Goal: Task Accomplishment & Management: Manage account settings

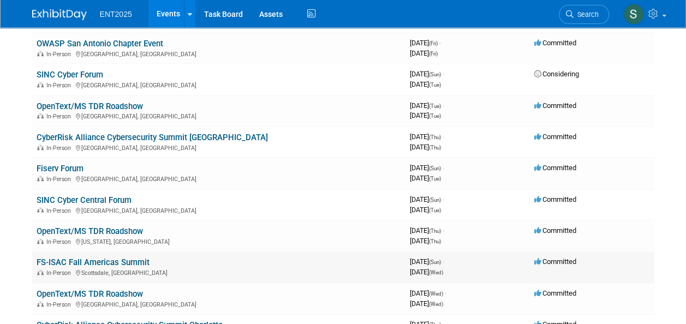
scroll to position [338, 0]
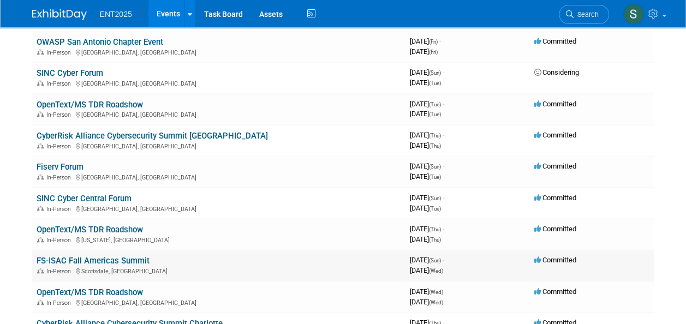
click at [115, 264] on link "FS-ISAC Fall Americas Summit" at bounding box center [93, 261] width 113 height 10
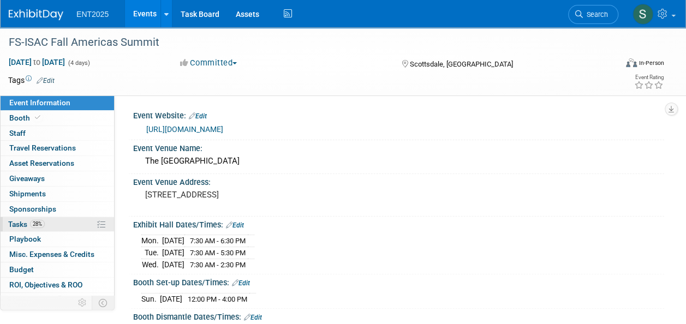
click at [17, 220] on span "Tasks 28%" at bounding box center [26, 224] width 37 height 9
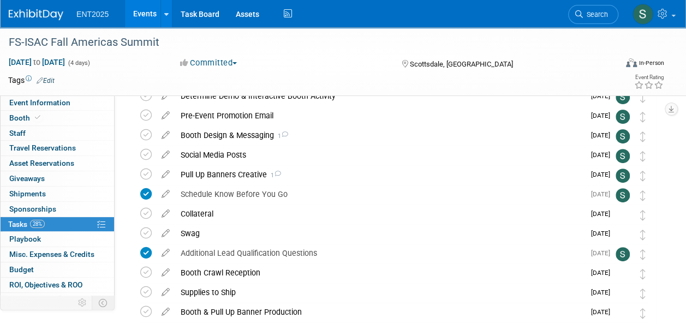
scroll to position [118, 0]
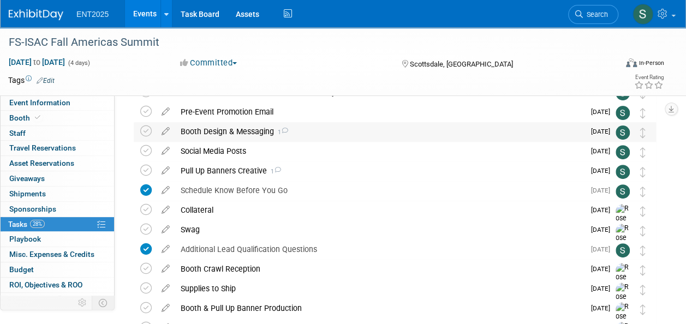
click at [249, 130] on div "Booth Design & Messaging 1" at bounding box center [379, 131] width 409 height 19
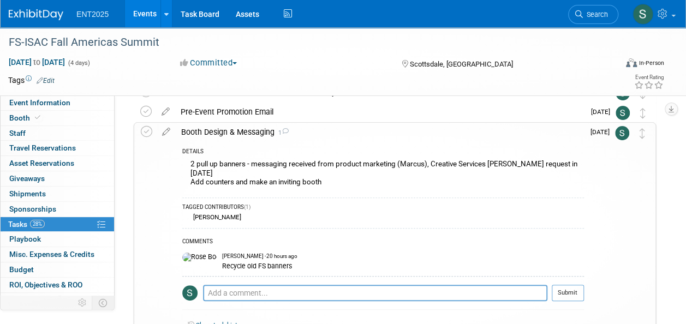
click at [200, 132] on div "Booth Design & Messaging 1" at bounding box center [380, 132] width 408 height 19
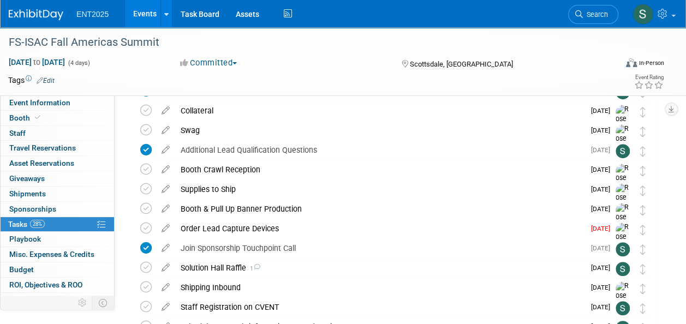
scroll to position [216, 0]
click at [223, 270] on div "Solution Hall Raffle 1" at bounding box center [379, 269] width 409 height 19
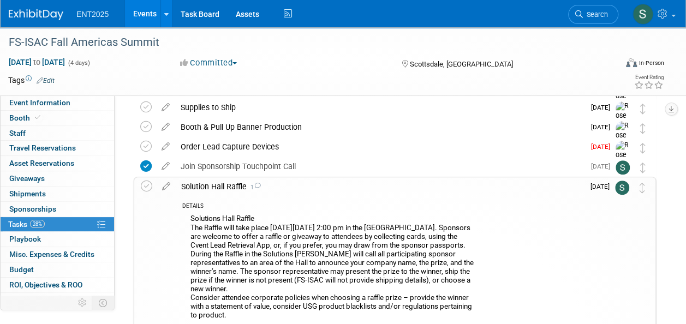
scroll to position [244, 0]
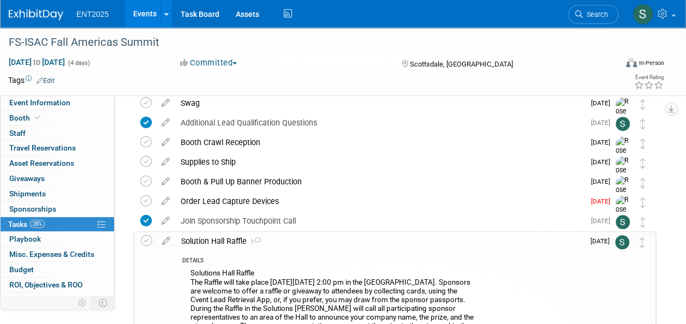
click at [222, 242] on div "Solution Hall Raffle 1" at bounding box center [380, 241] width 408 height 19
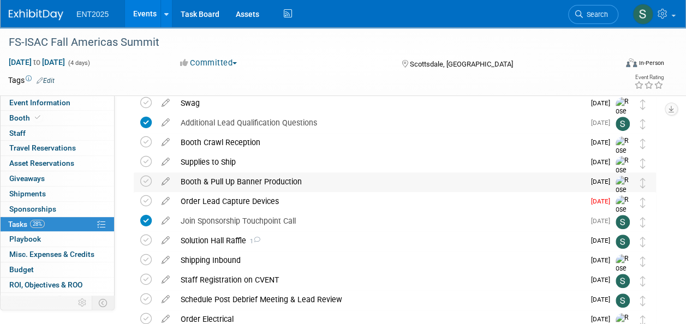
click at [285, 184] on div "Booth & Pull Up Banner Production" at bounding box center [379, 181] width 409 height 19
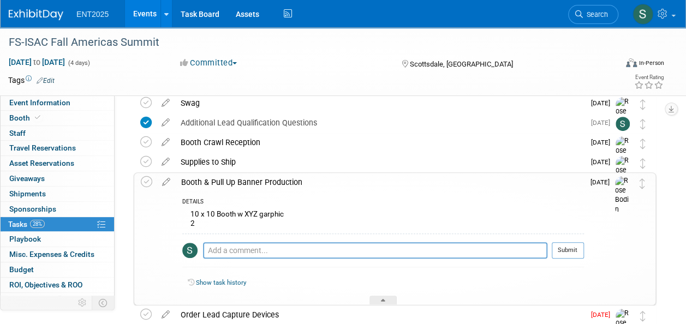
click at [285, 184] on div "Booth & Pull Up Banner Production" at bounding box center [380, 182] width 408 height 19
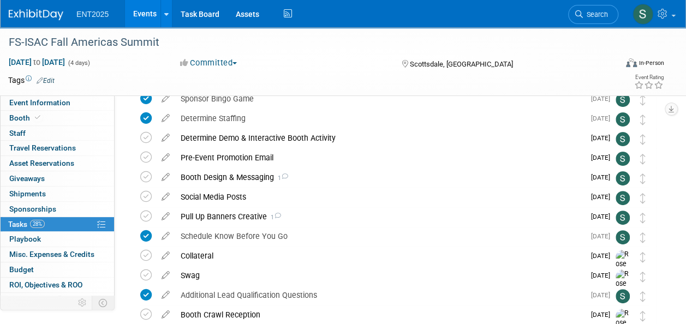
scroll to position [58, 0]
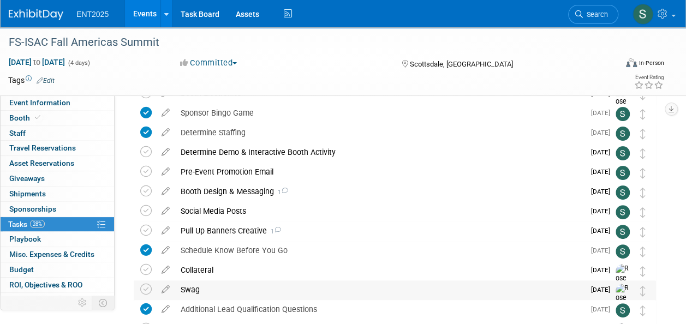
click at [189, 287] on div "Swag" at bounding box center [379, 290] width 409 height 19
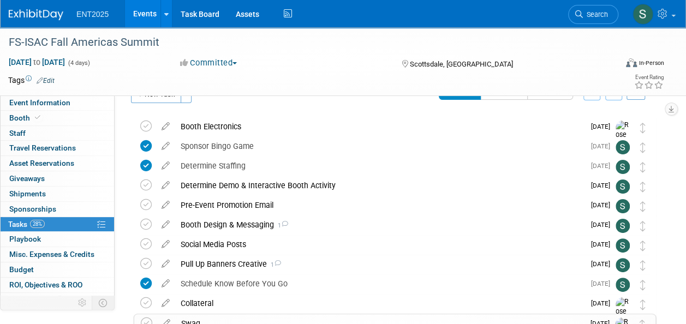
scroll to position [22, 0]
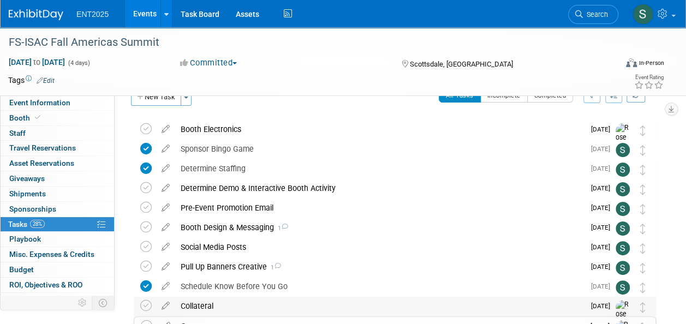
click at [197, 309] on div "Collateral" at bounding box center [379, 306] width 409 height 19
click at [200, 302] on div "Collateral" at bounding box center [380, 306] width 408 height 19
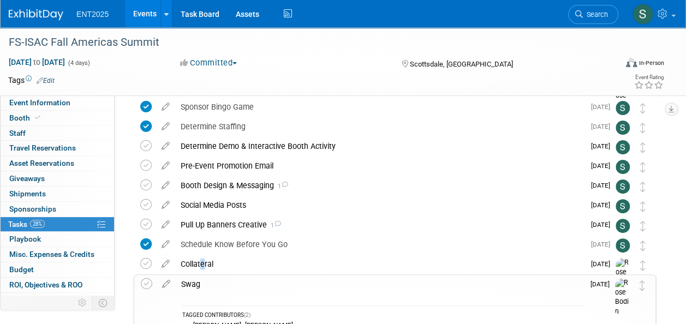
scroll to position [68, 0]
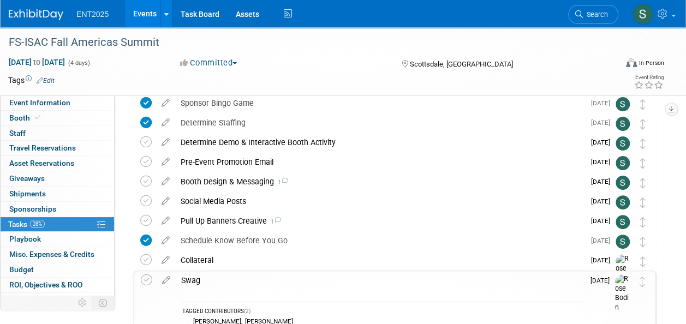
click at [188, 282] on div "Swag" at bounding box center [380, 280] width 408 height 19
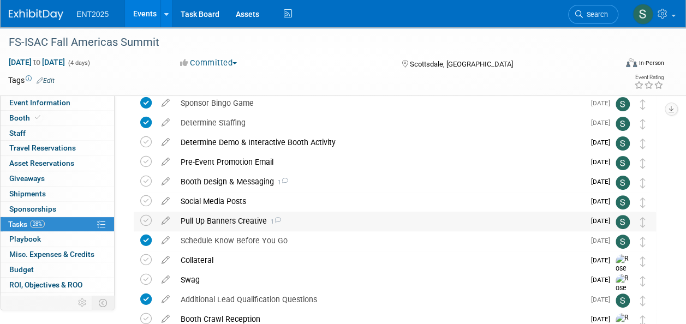
click at [244, 220] on div "Pull Up Banners Creative 1" at bounding box center [379, 221] width 409 height 19
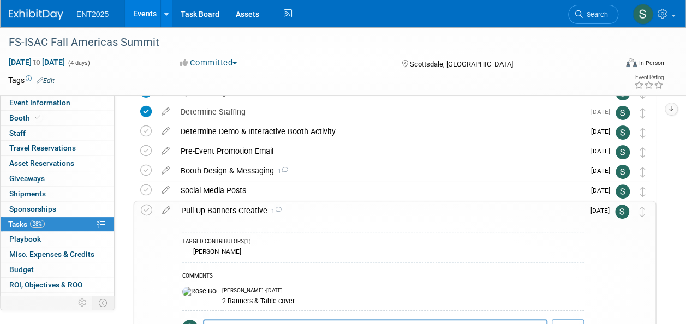
scroll to position [64, 0]
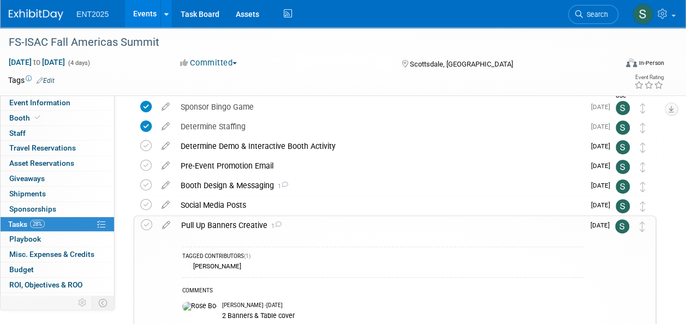
click at [224, 224] on div "Pull Up Banners Creative 1" at bounding box center [380, 225] width 408 height 19
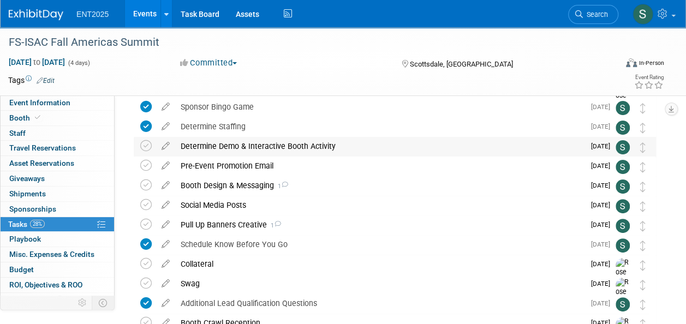
click at [320, 145] on div "Determine Demo & Interactive Booth Activity" at bounding box center [379, 146] width 409 height 19
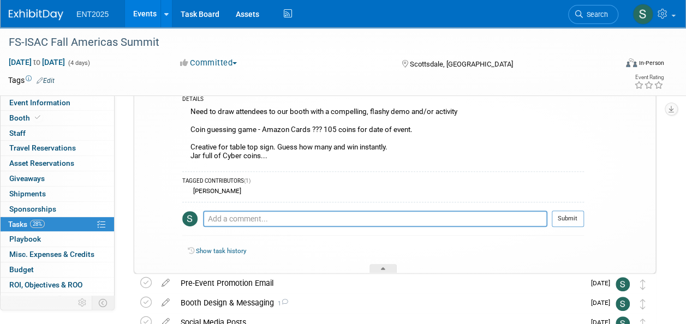
scroll to position [133, 0]
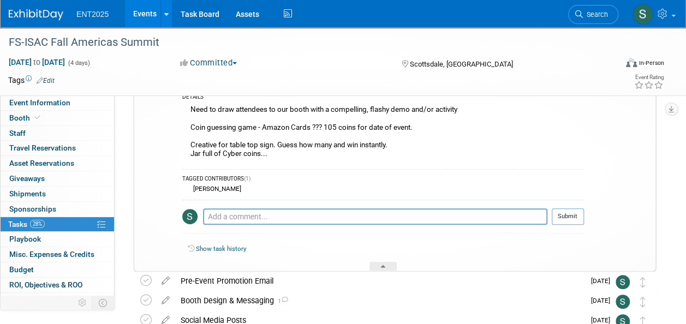
click at [212, 250] on link "Show task history" at bounding box center [221, 249] width 50 height 8
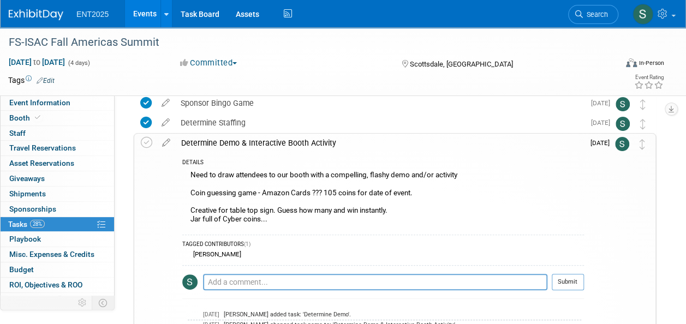
scroll to position [51, 0]
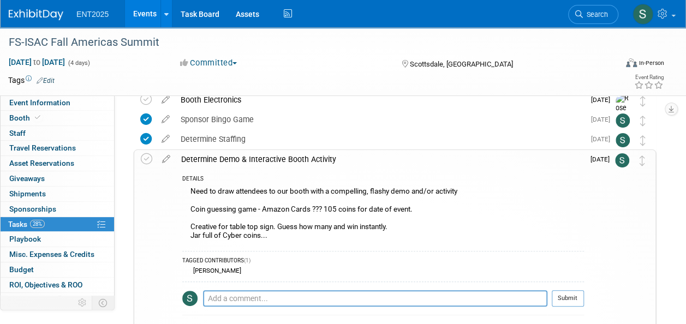
click at [261, 234] on div "Need to draw attendees to our booth with a compelling, flashy demo and/or activ…" at bounding box center [383, 214] width 402 height 61
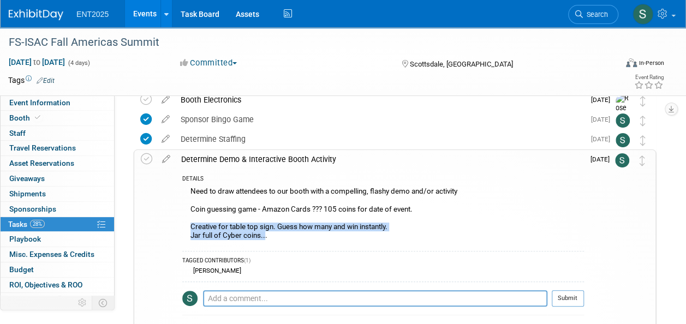
drag, startPoint x: 265, startPoint y: 236, endPoint x: 180, endPoint y: 225, distance: 85.8
copy div "Creative for table top sign. Guess how many and win instantly. Jar full of Cybe…"
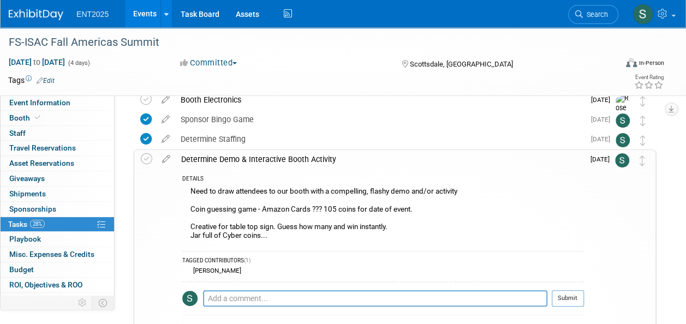
click at [458, 232] on div "Need to draw attendees to our booth with a compelling, flashy demo and/or activ…" at bounding box center [383, 214] width 402 height 61
click at [196, 157] on div "Determine Demo & Interactive Booth Activity" at bounding box center [380, 159] width 408 height 19
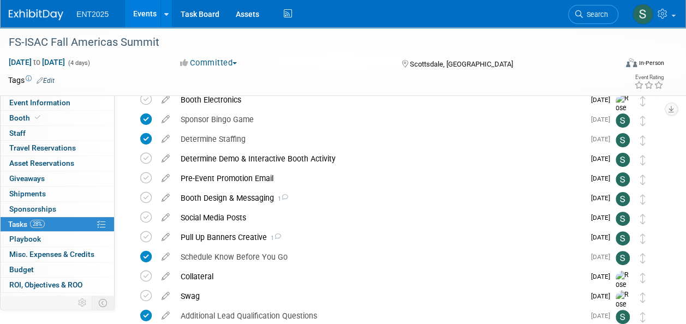
scroll to position [0, 0]
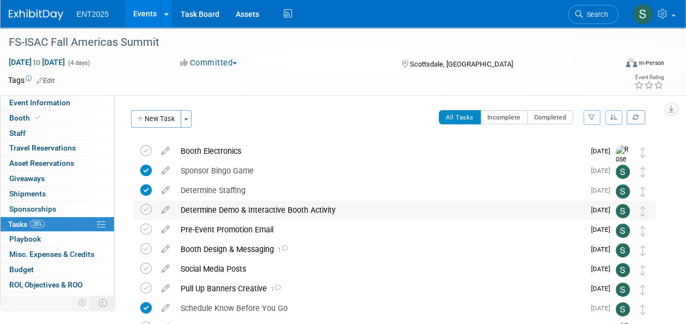
click at [223, 211] on div "Determine Demo & Interactive Booth Activity" at bounding box center [379, 210] width 409 height 19
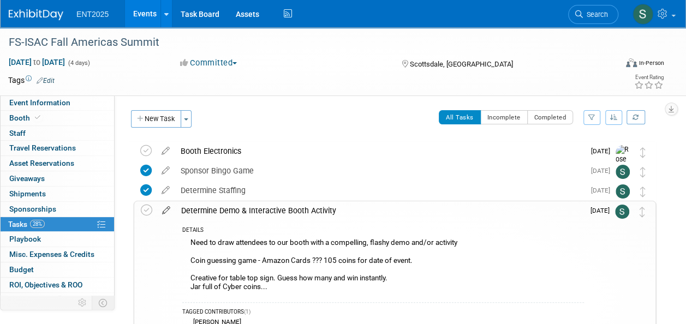
click at [166, 211] on icon at bounding box center [166, 208] width 19 height 14
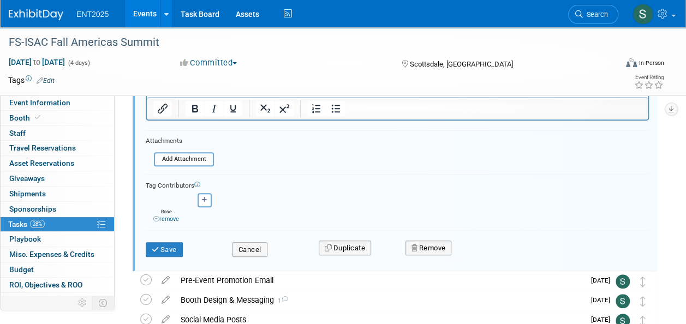
scroll to position [331, 0]
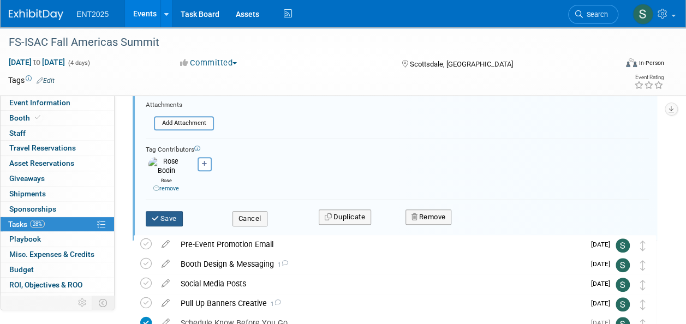
click at [159, 215] on icon "submit" at bounding box center [156, 218] width 9 height 7
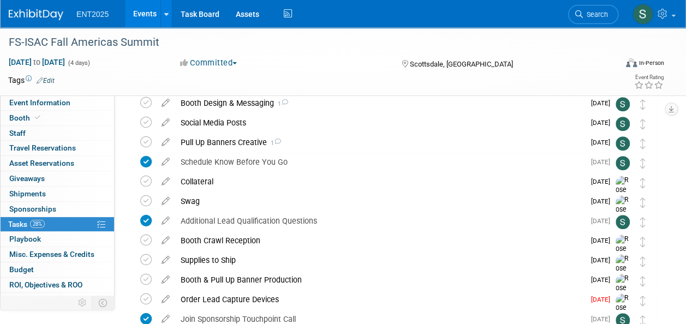
scroll to position [0, 0]
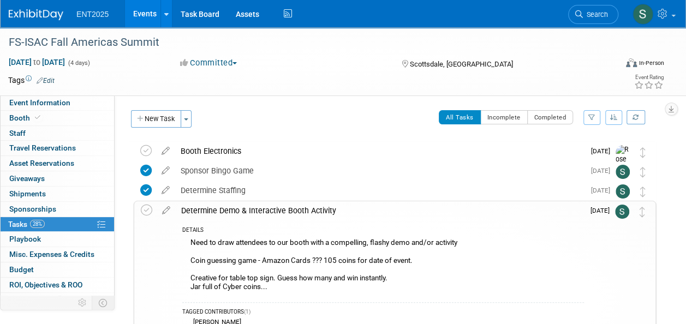
click at [197, 206] on div "Determine Demo & Interactive Booth Activity" at bounding box center [380, 210] width 408 height 19
